Goal: Task Accomplishment & Management: Manage account settings

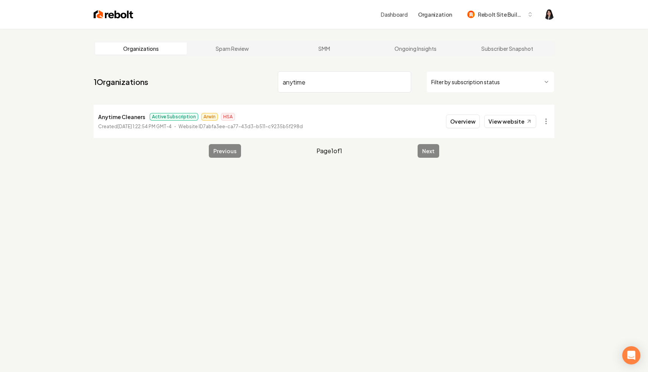
click at [404, 80] on input "anytime" at bounding box center [344, 81] width 133 height 21
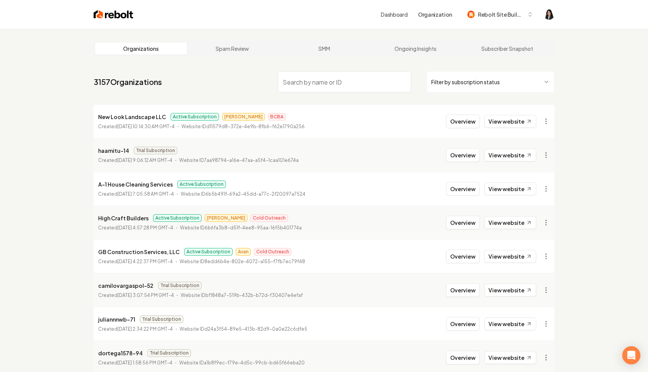
click at [459, 83] on html "Dashboard Organization Rebolt Site Builder Organizations Spam Review SMM Ongoin…" at bounding box center [324, 186] width 648 height 372
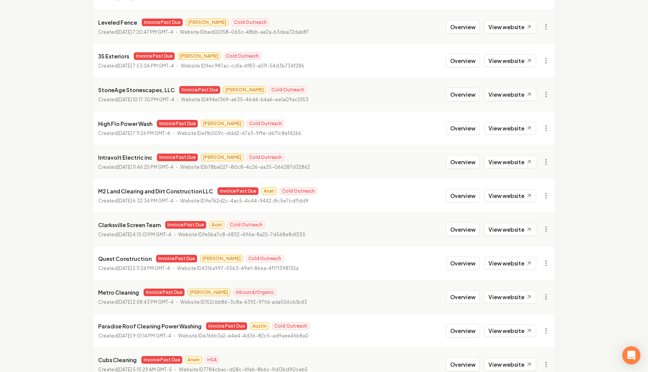
scroll to position [776, 0]
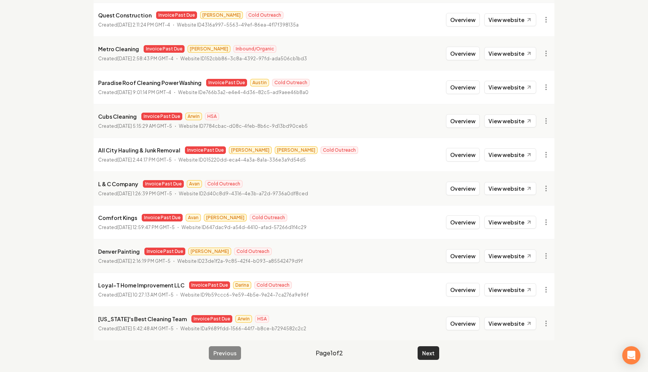
click at [432, 353] on button "Next" at bounding box center [429, 353] width 22 height 14
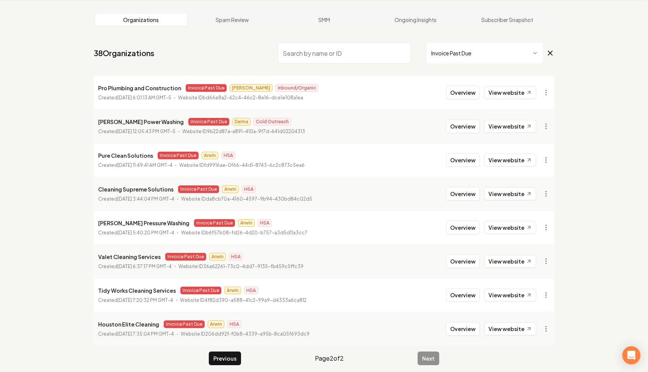
scroll to position [34, 0]
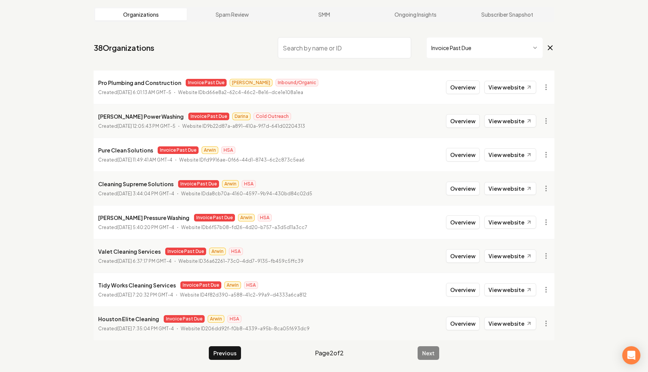
click at [338, 45] on input "search" at bounding box center [344, 47] width 133 height 21
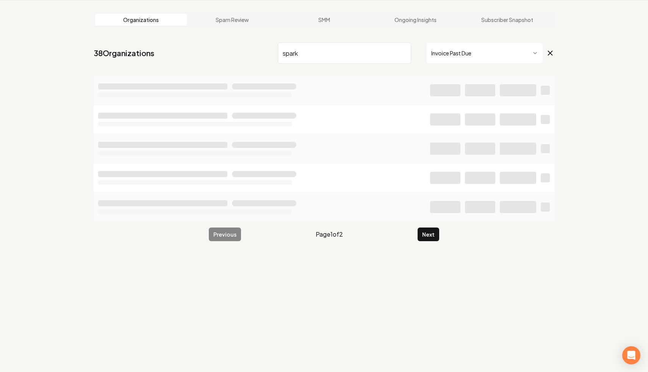
scroll to position [29, 0]
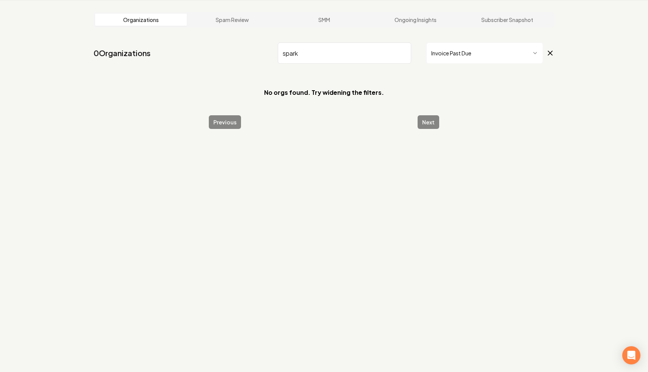
click at [552, 50] on icon at bounding box center [550, 53] width 8 height 9
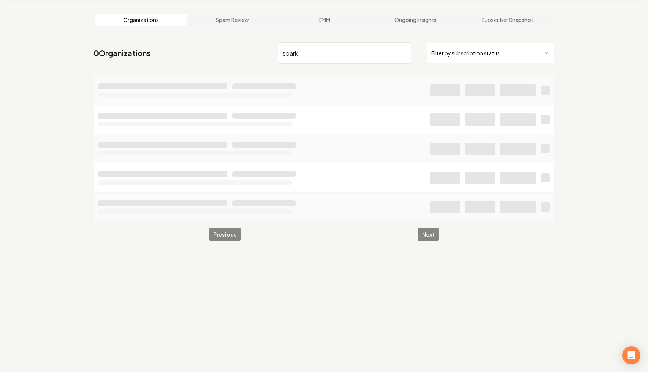
click at [368, 60] on input "spark" at bounding box center [344, 52] width 133 height 21
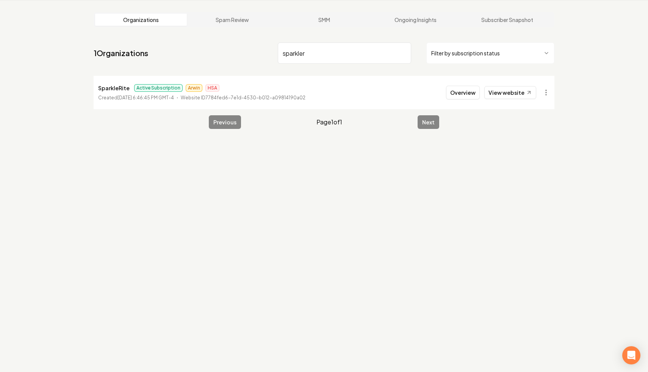
type input "sparkler"
click at [404, 55] on input "sparkler" at bounding box center [344, 52] width 133 height 21
click at [403, 52] on input "sparkler" at bounding box center [344, 52] width 133 height 21
type input "stoneag"
click at [544, 94] on html "Dashboard Organization Rebolt Site Builder Organizations Spam Review SMM Ongoin…" at bounding box center [324, 157] width 648 height 372
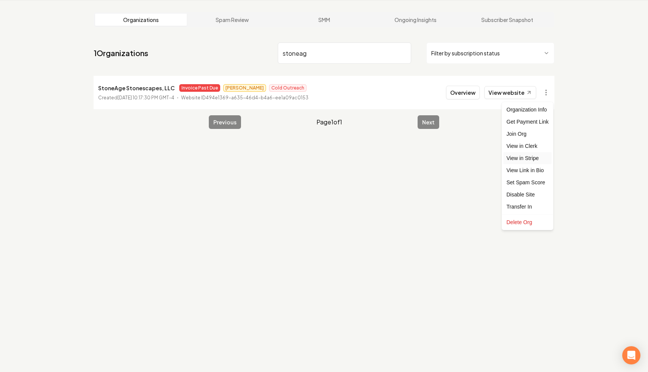
click at [533, 160] on link "View in Stripe" at bounding box center [528, 158] width 48 height 12
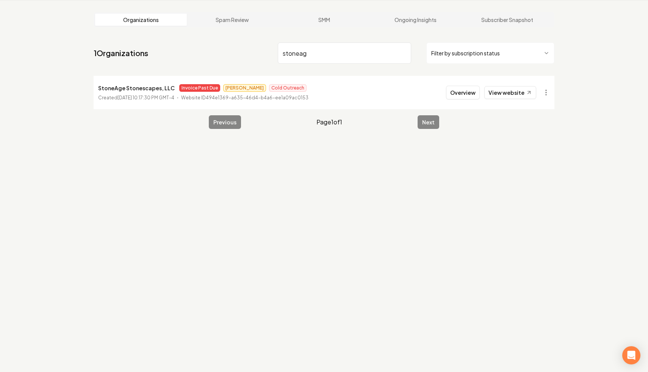
click at [404, 54] on input "stoneag" at bounding box center [344, 52] width 133 height 21
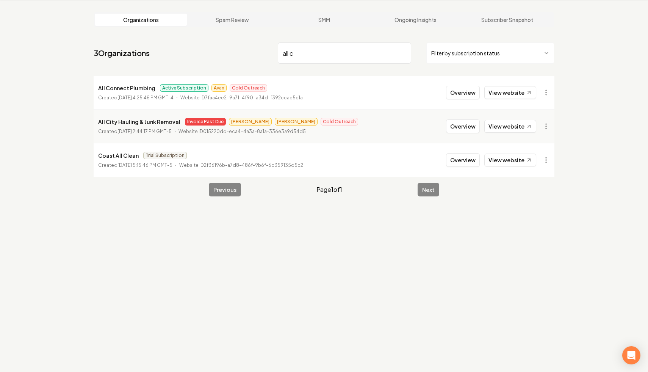
drag, startPoint x: 371, startPoint y: 57, endPoint x: 236, endPoint y: 28, distance: 138.4
click at [236, 28] on main "Organizations Spam Review SMM Ongoing Insights Subscriber Snapshot 3 Organizati…" at bounding box center [324, 104] width 485 height 209
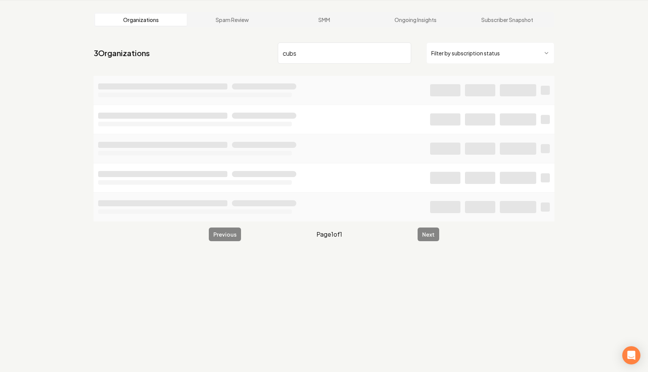
type input "cubs"
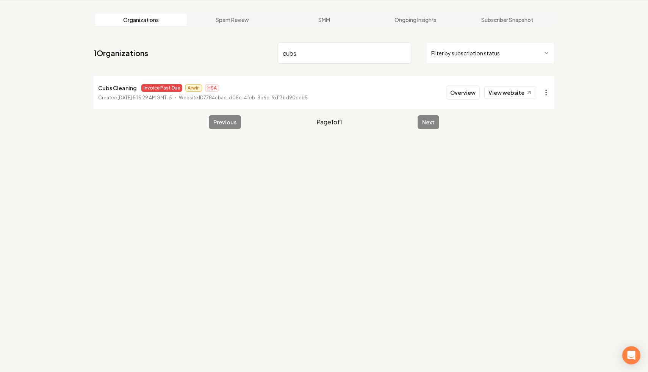
click at [549, 90] on html "Dashboard Organization Rebolt Site Builder Organizations Spam Review SMM Ongoin…" at bounding box center [324, 157] width 648 height 372
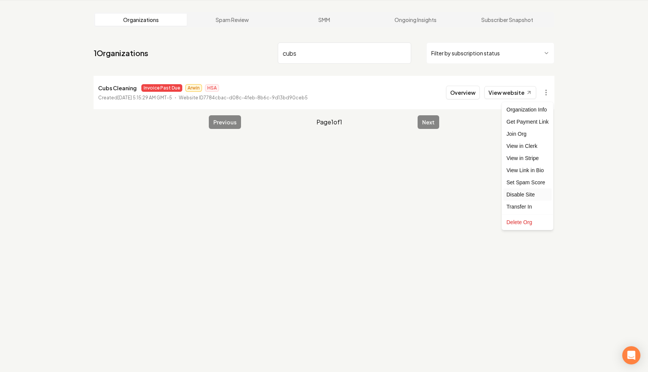
click at [530, 195] on div "Disable Site" at bounding box center [528, 194] width 48 height 12
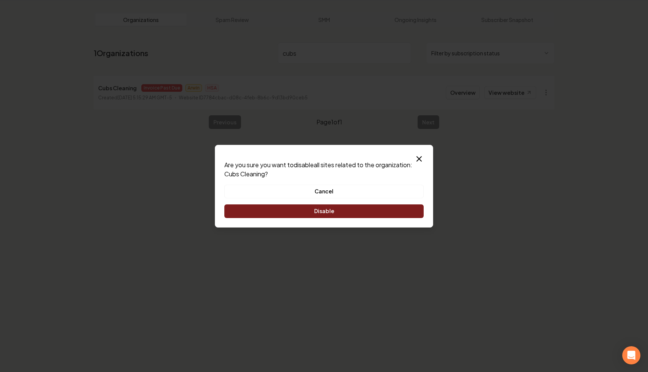
click at [325, 213] on button "Disable" at bounding box center [323, 211] width 199 height 14
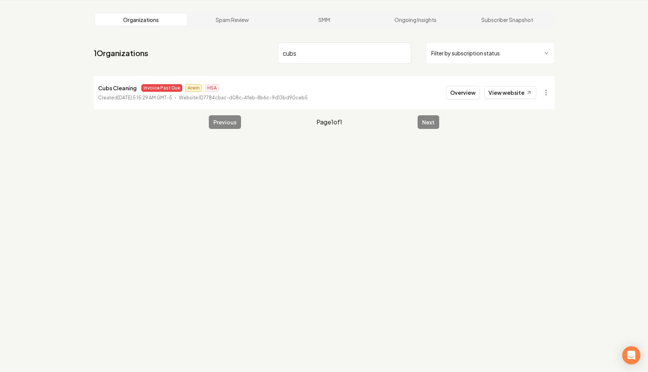
click at [405, 55] on input "cubs" at bounding box center [344, 52] width 133 height 21
click at [403, 54] on input "cubs" at bounding box center [344, 52] width 133 height 21
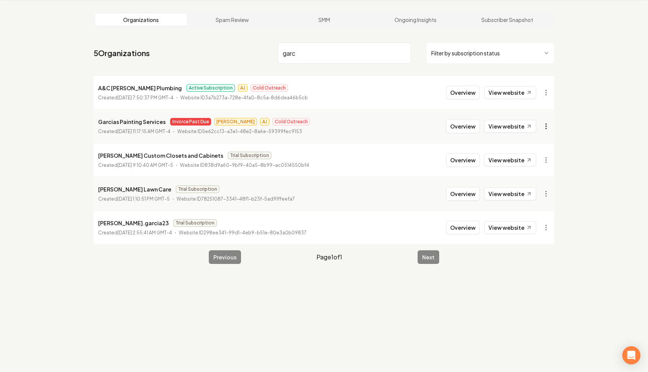
click at [547, 123] on html "Dashboard Organization Rebolt Site Builder Organizations Spam Review SMM Ongoin…" at bounding box center [324, 157] width 648 height 372
click at [530, 226] on div "Disable Site" at bounding box center [528, 228] width 48 height 12
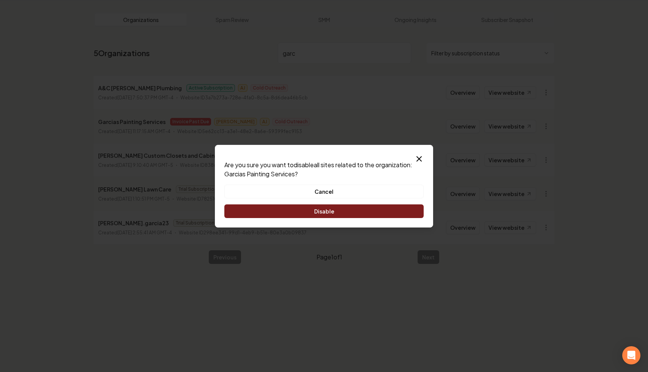
click at [328, 212] on button "Disable" at bounding box center [323, 211] width 199 height 14
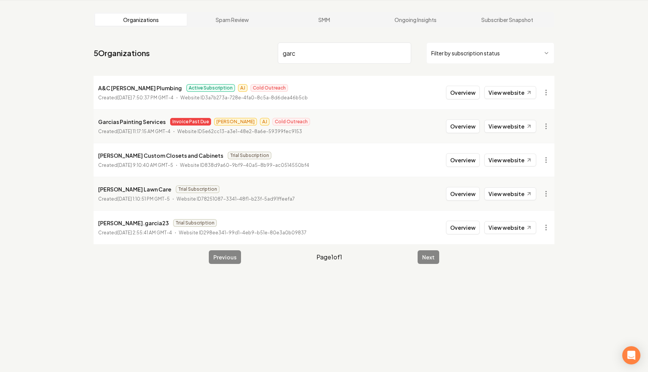
drag, startPoint x: 367, startPoint y: 54, endPoint x: 248, endPoint y: 39, distance: 120.0
click at [248, 39] on nav "5 Organizations garc Filter by subscription status" at bounding box center [324, 55] width 461 height 33
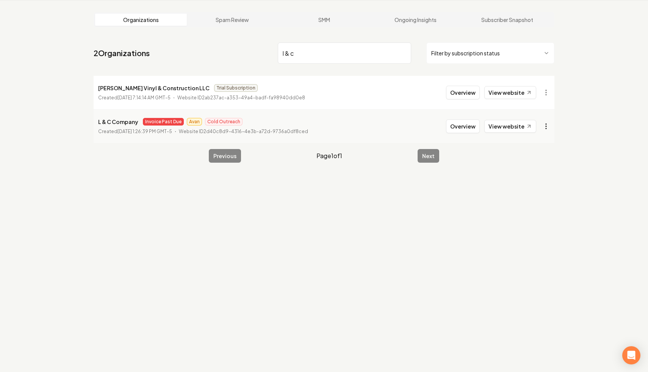
type input "l & c"
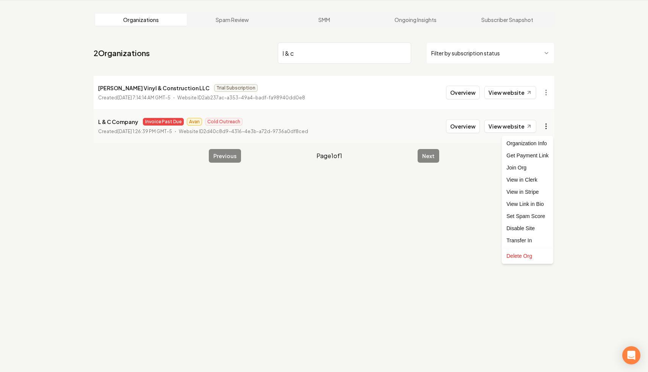
click at [543, 127] on html "Dashboard Organization Rebolt Site Builder Organizations Spam Review SMM Ongoin…" at bounding box center [324, 157] width 648 height 372
click at [539, 193] on link "View in Stripe" at bounding box center [528, 192] width 48 height 12
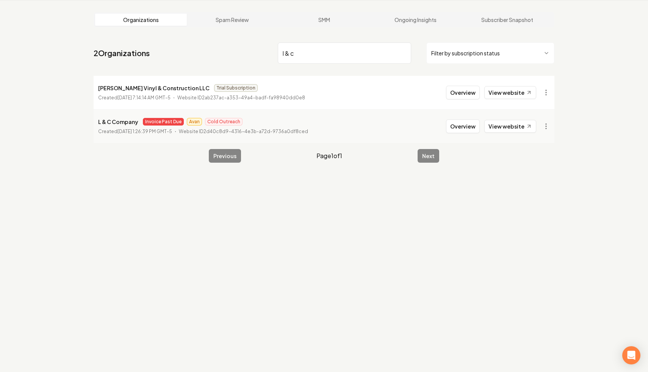
click at [404, 54] on input "l & c" at bounding box center [344, 52] width 133 height 21
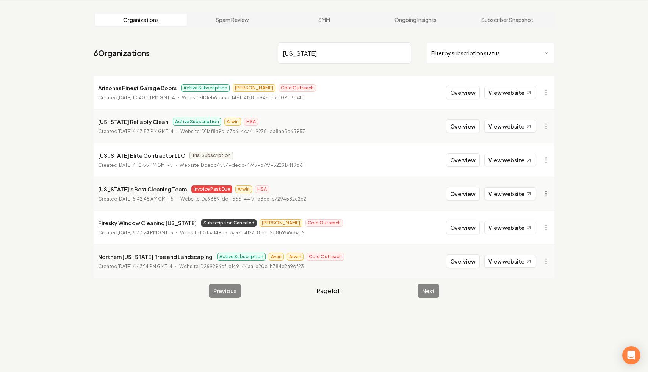
type input "[US_STATE]"
click at [544, 192] on html "Dashboard Organization Rebolt Site Builder Organizations Spam Review SMM Ongoin…" at bounding box center [324, 157] width 648 height 372
click at [529, 262] on link "View in Stripe" at bounding box center [528, 259] width 48 height 12
click at [547, 190] on html "Dashboard Organization Rebolt Site Builder Organizations Spam Review SMM Ongoin…" at bounding box center [324, 157] width 648 height 372
click at [533, 297] on div "Disable Site" at bounding box center [528, 296] width 48 height 12
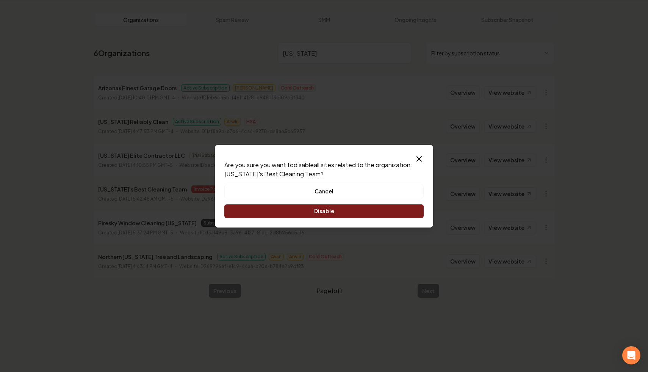
click at [354, 214] on button "Disable" at bounding box center [323, 211] width 199 height 14
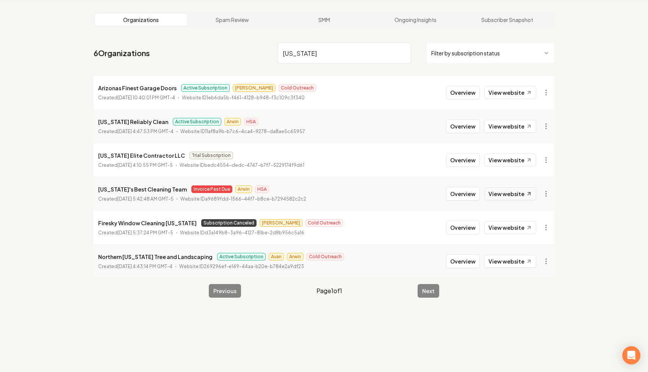
click at [504, 191] on link "View website" at bounding box center [510, 193] width 52 height 13
click at [401, 50] on input "[US_STATE]" at bounding box center [344, 52] width 133 height 21
click at [404, 51] on input "[US_STATE]" at bounding box center [344, 52] width 133 height 21
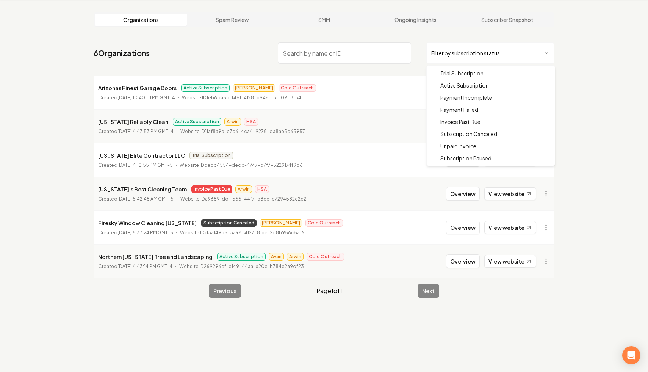
click at [473, 52] on html "Dashboard Organization Rebolt Site Builder Organizations Spam Review SMM Ongoin…" at bounding box center [324, 157] width 648 height 372
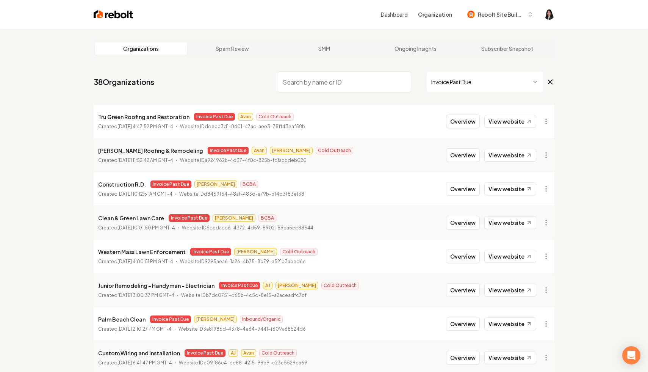
click at [544, 86] on span "Invoice Past Due" at bounding box center [490, 81] width 128 height 21
click at [550, 83] on icon at bounding box center [550, 81] width 8 height 9
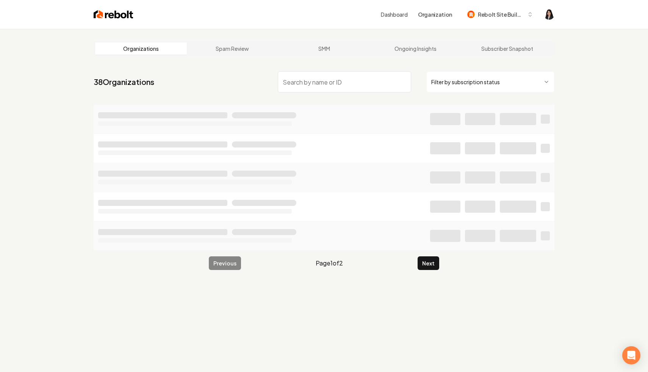
click at [318, 80] on input "search" at bounding box center [344, 81] width 133 height 21
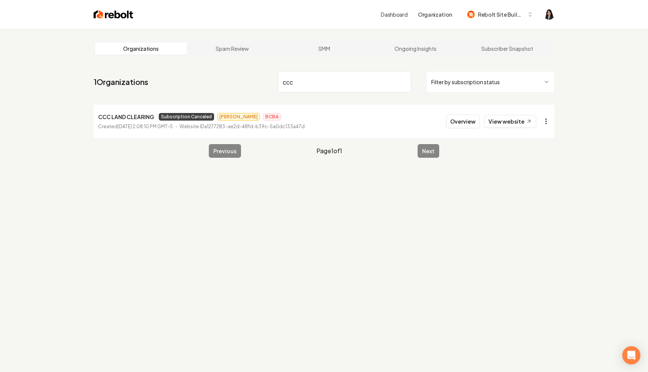
click at [547, 122] on html "Dashboard Organization Rebolt Site Builder Organizations Spam Review SMM Ongoin…" at bounding box center [324, 186] width 648 height 372
click at [529, 185] on link "View in Stripe" at bounding box center [528, 187] width 48 height 12
click at [401, 83] on input "ccc" at bounding box center [344, 81] width 133 height 21
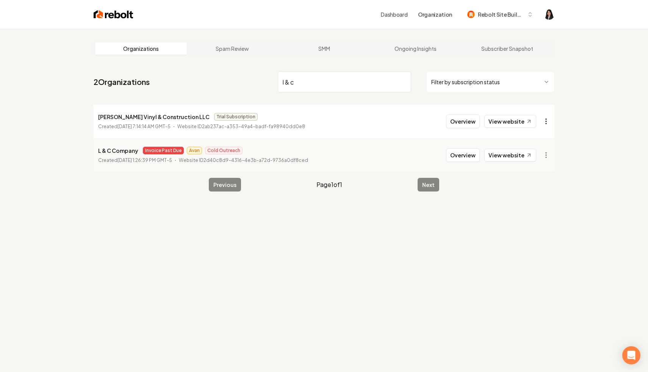
type input "l & c"
click at [547, 119] on html "Dashboard Organization Rebolt Site Builder Organizations Spam Review SMM Ongoin…" at bounding box center [324, 186] width 648 height 372
click at [470, 185] on html "Dashboard Organization Rebolt Site Builder Organizations Spam Review SMM Ongoin…" at bounding box center [324, 186] width 648 height 372
click at [547, 151] on html "Dashboard Organization Rebolt Site Builder Organizations Spam Review SMM Ongoin…" at bounding box center [324, 186] width 648 height 372
click at [532, 220] on link "View in Stripe" at bounding box center [528, 221] width 48 height 12
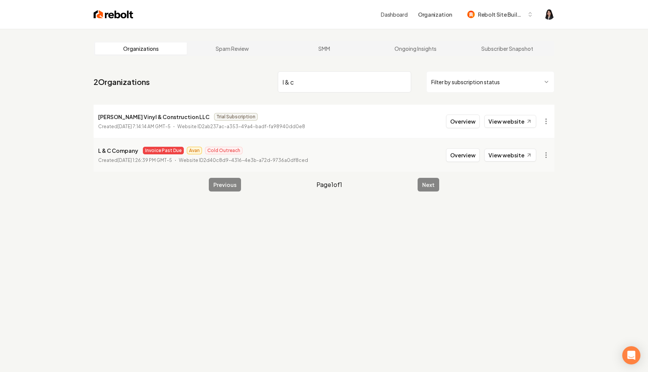
click at [404, 83] on input "l & c" at bounding box center [344, 81] width 133 height 21
click at [472, 80] on html "Dashboard Organization Rebolt Site Builder Organizations Spam Review SMM Ongoin…" at bounding box center [324, 186] width 648 height 372
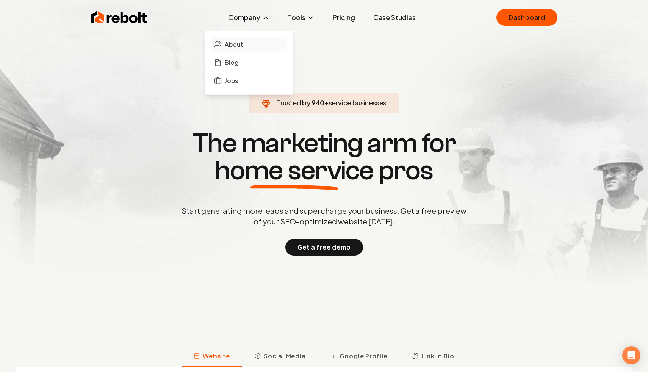
click at [252, 45] on link "About" at bounding box center [249, 44] width 76 height 15
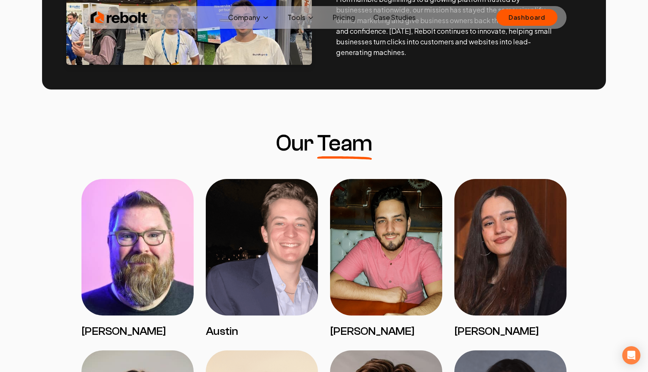
scroll to position [375, 0]
